Goal: Task Accomplishment & Management: Manage account settings

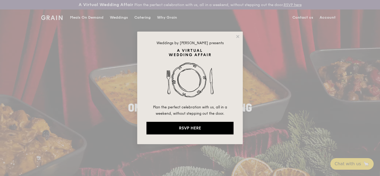
click at [328, 18] on div "Weddings by [PERSON_NAME] presents Plan the perfect celebration with us, all in…" at bounding box center [190, 88] width 380 height 176
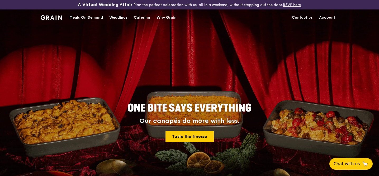
click at [328, 16] on link "Account" at bounding box center [327, 18] width 22 height 16
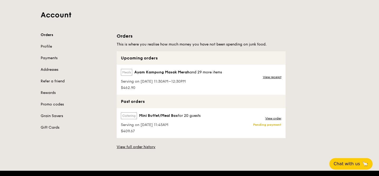
scroll to position [38, 0]
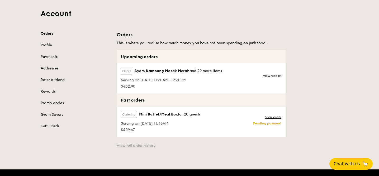
click at [133, 146] on link "View full order history" at bounding box center [136, 145] width 39 height 5
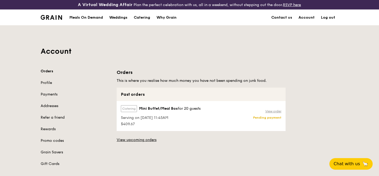
click at [274, 110] on link "View order" at bounding box center [273, 111] width 16 height 4
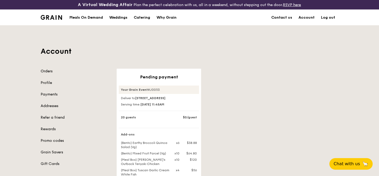
click at [57, 73] on link "Orders" at bounding box center [76, 71] width 70 height 5
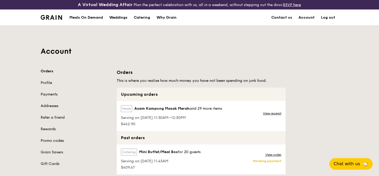
click at [168, 112] on div "Meals Ayam [GEOGRAPHIC_DATA] and 29 more items" at bounding box center [171, 109] width 101 height 9
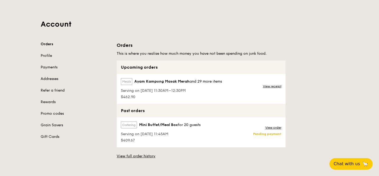
scroll to position [31, 0]
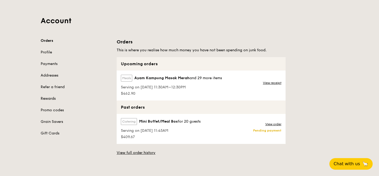
click at [46, 98] on link "Rewards" at bounding box center [76, 98] width 70 height 5
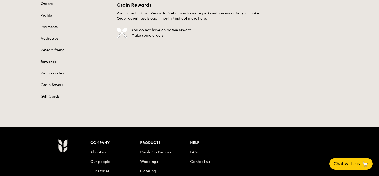
scroll to position [76, 0]
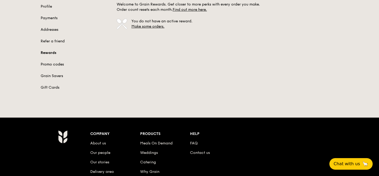
click at [54, 66] on link "Promo codes" at bounding box center [76, 64] width 70 height 5
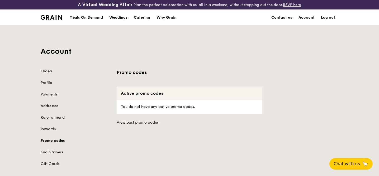
scroll to position [96, 0]
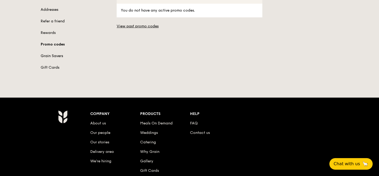
click at [48, 55] on link "Grain Savers" at bounding box center [76, 56] width 70 height 5
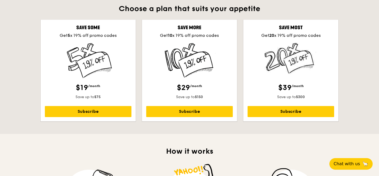
scroll to position [64, 0]
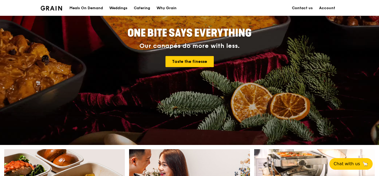
scroll to position [51, 0]
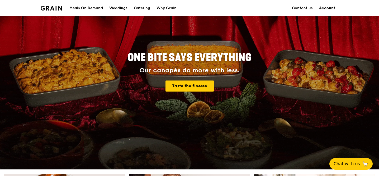
click at [327, 9] on link "Account" at bounding box center [327, 8] width 22 height 16
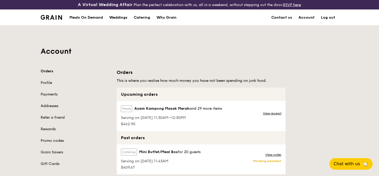
click at [207, 109] on span "and 29 more items" at bounding box center [205, 109] width 32 height 4
click at [126, 108] on label "Meals" at bounding box center [126, 108] width 11 height 7
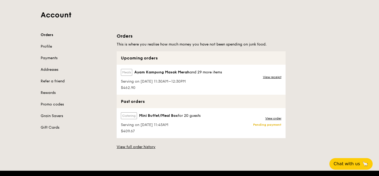
scroll to position [37, 0]
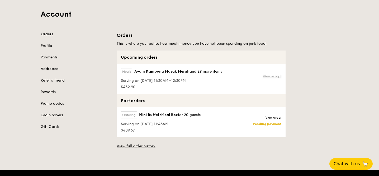
click at [277, 76] on link "View receipt" at bounding box center [272, 76] width 18 height 4
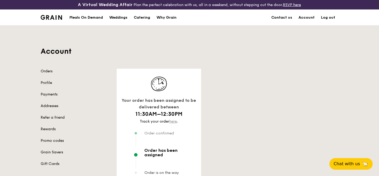
click at [172, 121] on link "here" at bounding box center [173, 121] width 8 height 4
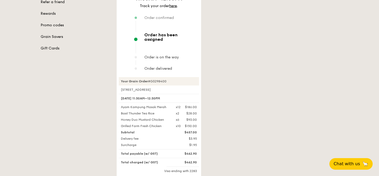
scroll to position [122, 0]
